Goal: Task Accomplishment & Management: Manage account settings

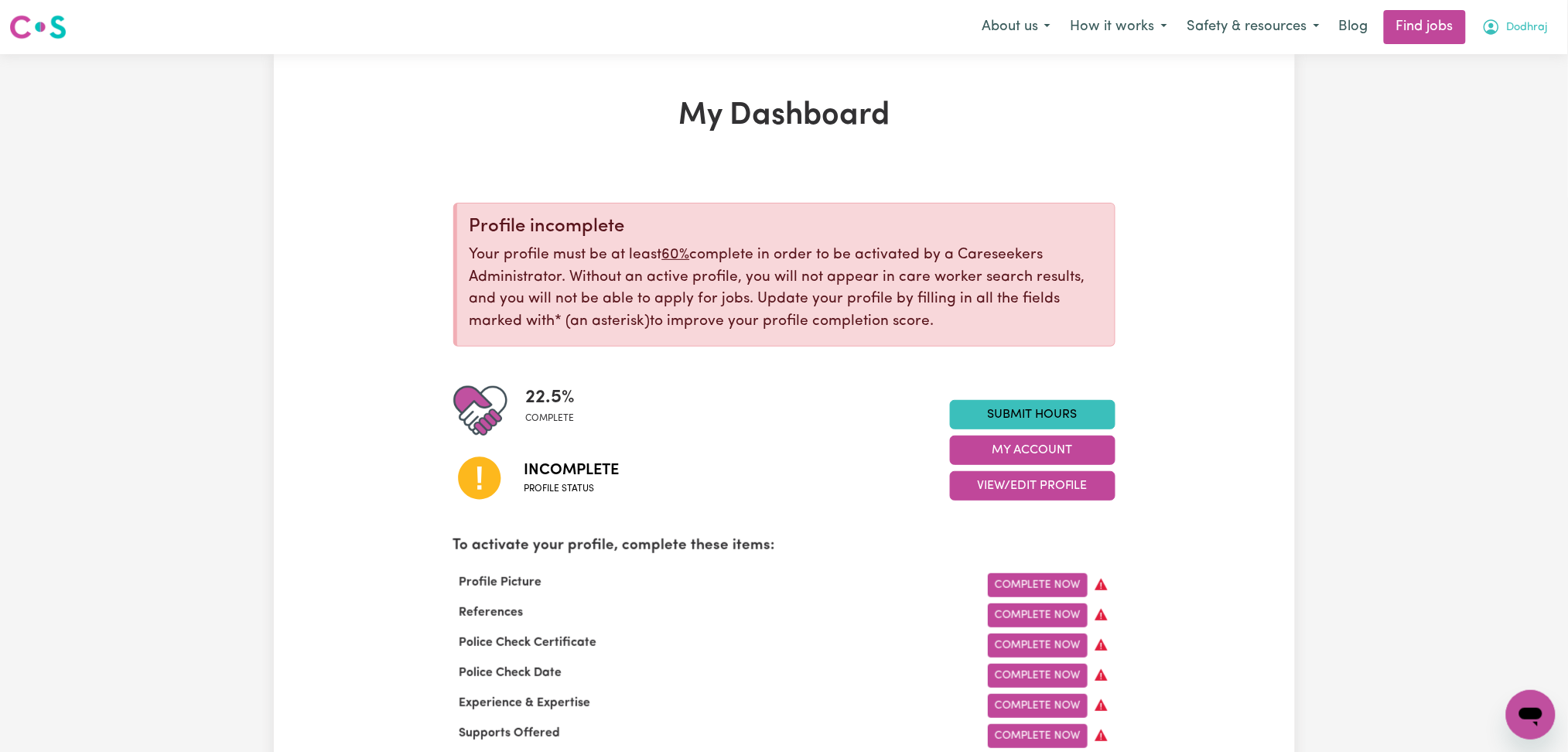
click at [1543, 33] on span "Dodhraj" at bounding box center [1528, 28] width 42 height 17
drag, startPoint x: 1543, startPoint y: 33, endPoint x: 1503, endPoint y: 133, distance: 107.7
click at [1503, 133] on div "My Account My Dashboard Logout" at bounding box center [1496, 89] width 123 height 89
click at [1503, 114] on link "Logout" at bounding box center [1497, 118] width 123 height 30
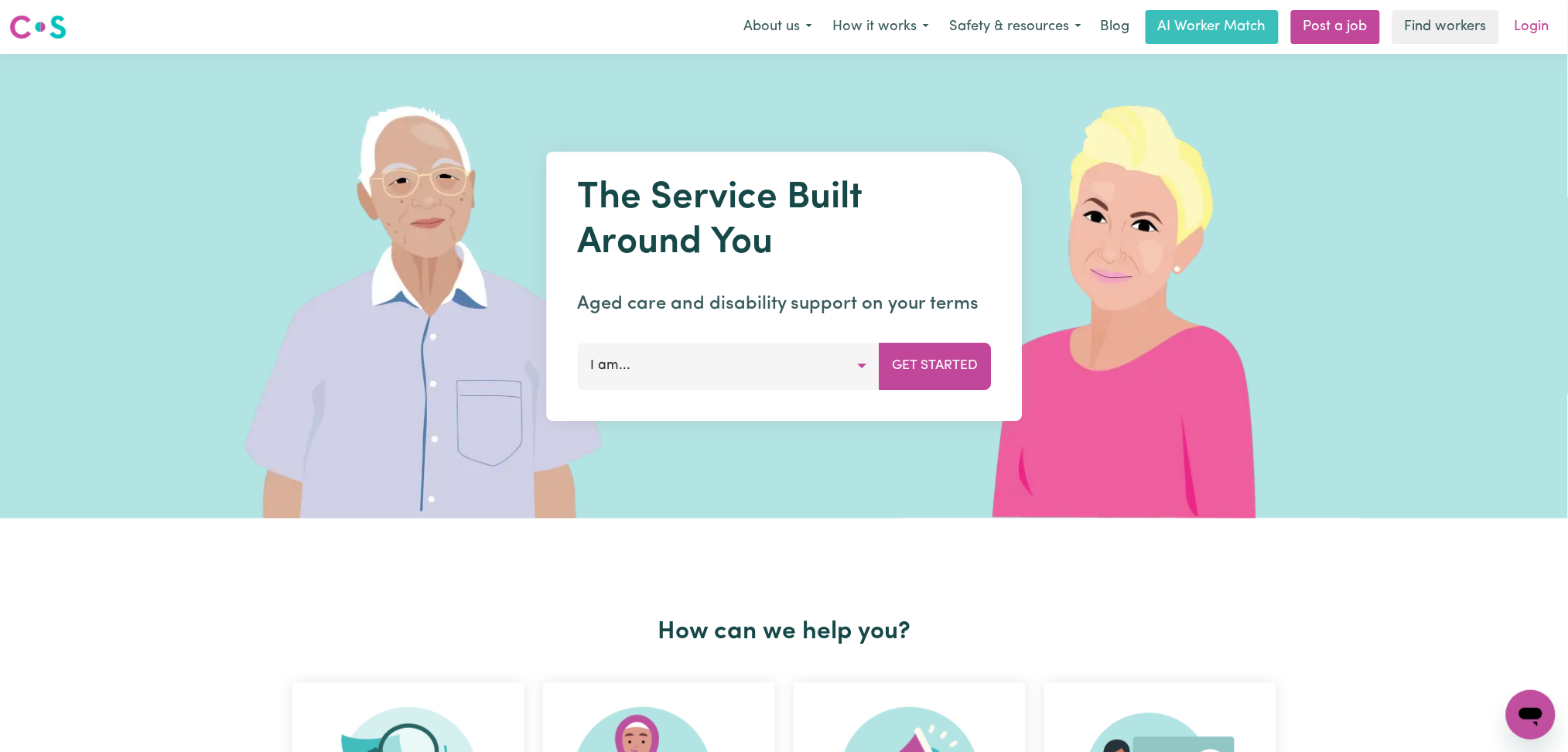
click at [1544, 19] on link "Login" at bounding box center [1533, 28] width 54 height 34
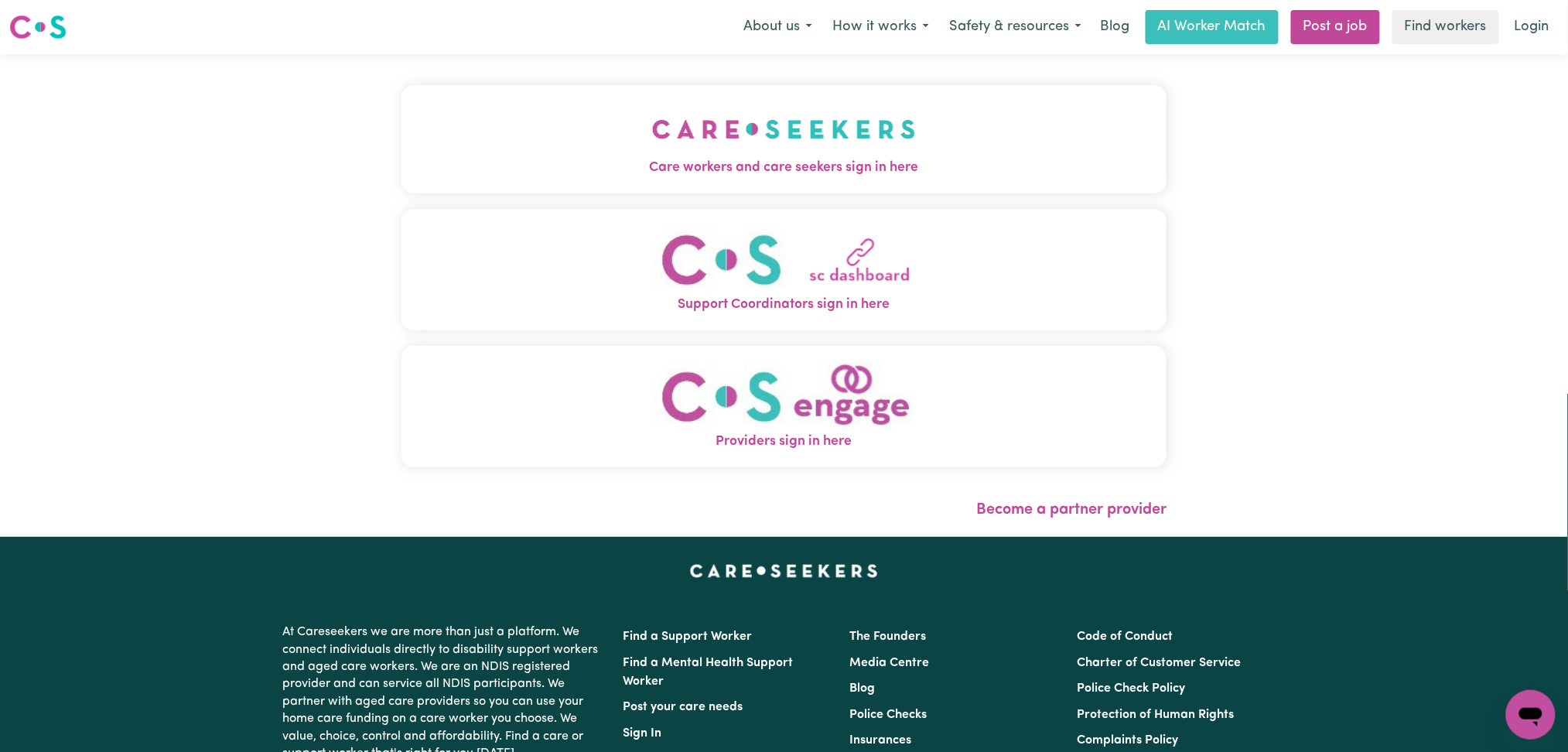
click at [401, 105] on button "Care workers and care seekers sign in here" at bounding box center [784, 139] width 766 height 108
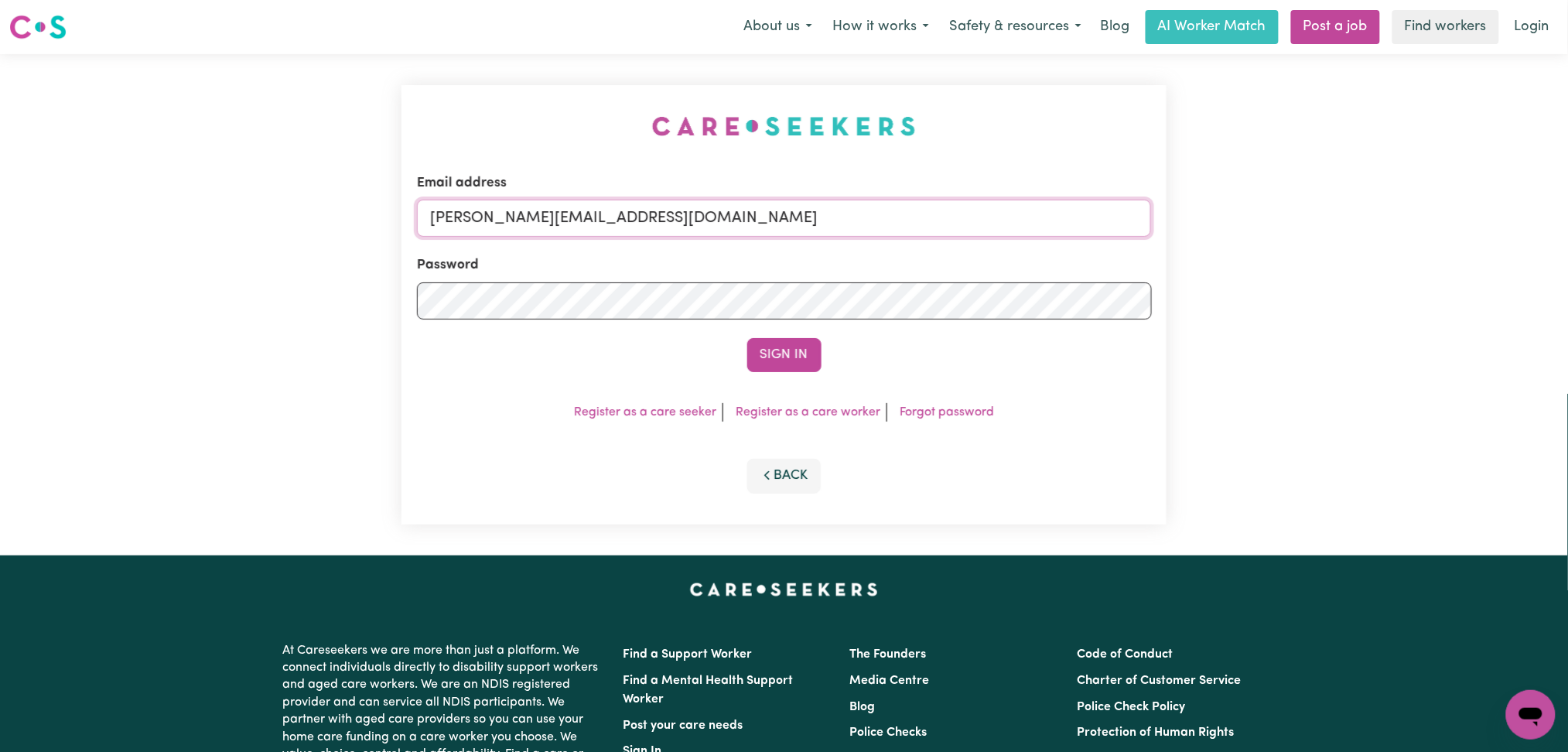
click at [540, 228] on input "[PERSON_NAME][EMAIL_ADDRESS][DOMAIN_NAME]" at bounding box center [785, 218] width 735 height 37
drag, startPoint x: 511, startPoint y: 212, endPoint x: 971, endPoint y: 232, distance: 460.4
click at [971, 232] on input "Superuser~[EMAIL_ADDRESS][DOMAIN_NAME]" at bounding box center [785, 218] width 735 height 37
type input "Superuser~[EMAIL_ADDRESS][DOMAIN_NAME]"
click at [791, 344] on button "Sign In" at bounding box center [785, 355] width 75 height 34
